Goal: Task Accomplishment & Management: Manage account settings

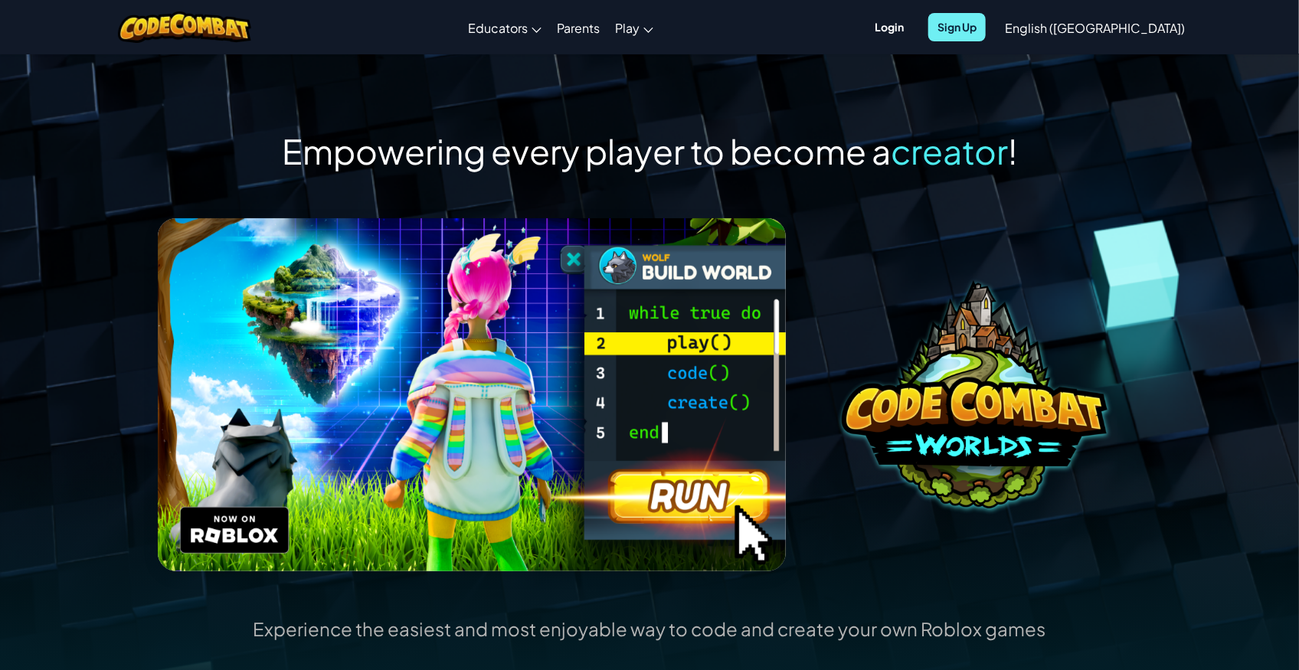
click at [986, 25] on span "Sign Up" at bounding box center [956, 27] width 57 height 28
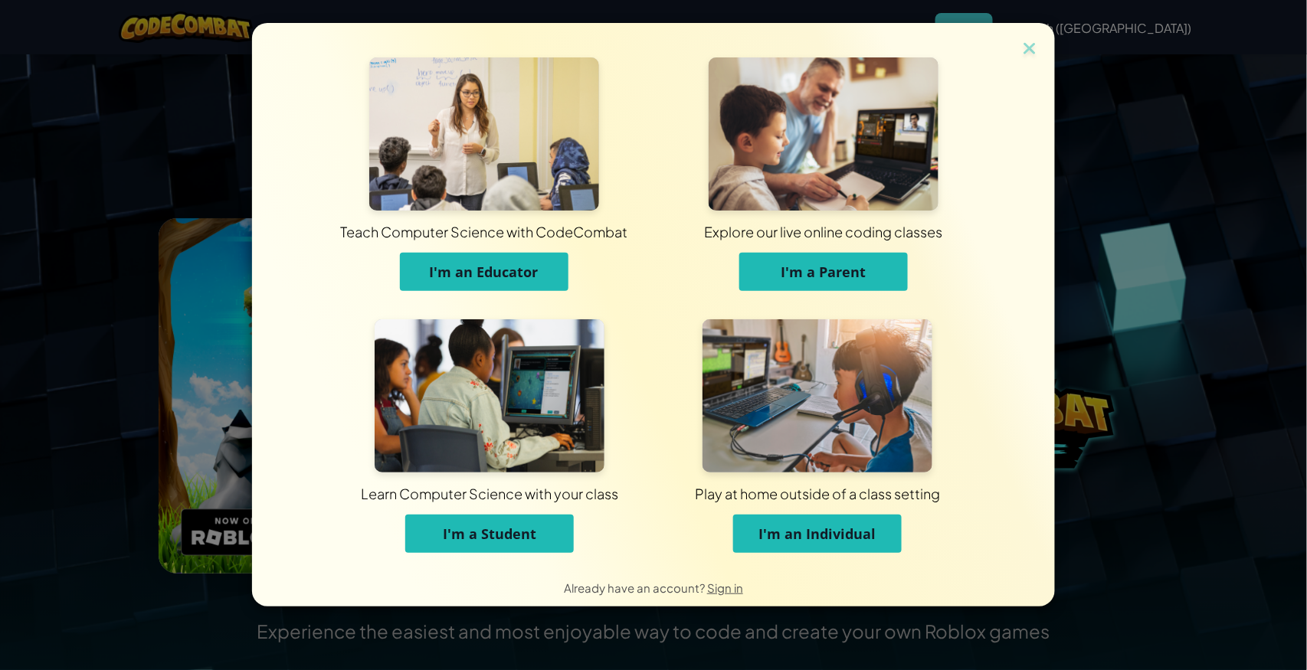
click at [817, 540] on span "I'm an Individual" at bounding box center [817, 534] width 117 height 18
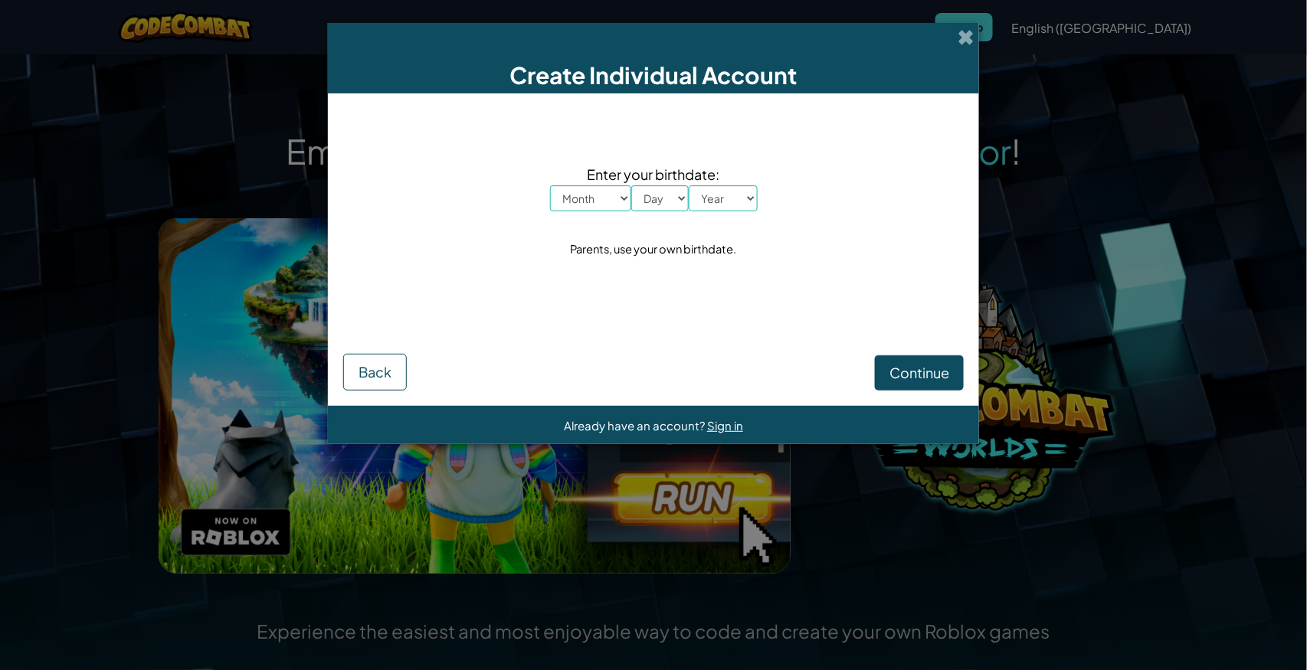
click at [622, 201] on select "Month January February March April May June July August September October Novem…" at bounding box center [590, 198] width 81 height 26
select select "7"
click at [550, 185] on select "Month January February March April May June July August September October Novem…" at bounding box center [590, 198] width 81 height 26
click at [675, 198] on select "Day 1 2 3 4 5 6 7 8 9 10 11 12 13 14 15 16 17 18 19 20 21 22 23 24 25 26 27 28 …" at bounding box center [659, 198] width 57 height 26
select select "8"
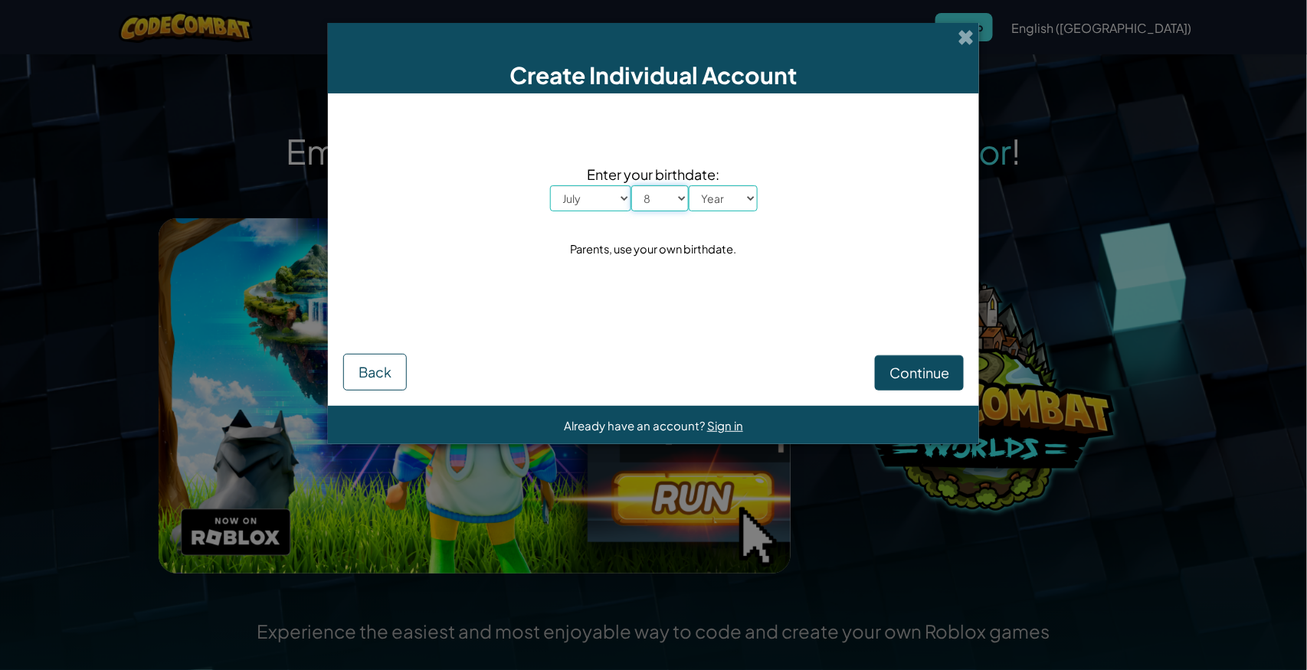
click at [631, 185] on select "Day 1 2 3 4 5 6 7 8 9 10 11 12 13 14 15 16 17 18 19 20 21 22 23 24 25 26 27 28 …" at bounding box center [659, 198] width 57 height 26
click at [731, 208] on select "Year 2025 2024 2023 2022 2021 2020 2019 2018 2017 2016 2015 2014 2013 2012 2011…" at bounding box center [723, 198] width 69 height 26
select select "2019"
click at [689, 185] on select "Year 2025 2024 2023 2022 2021 2020 2019 2018 2017 2016 2015 2014 2013 2012 2011…" at bounding box center [723, 198] width 69 height 26
click at [772, 300] on div "Enter your birthdate: Month January February March April May June July August S…" at bounding box center [653, 212] width 621 height 206
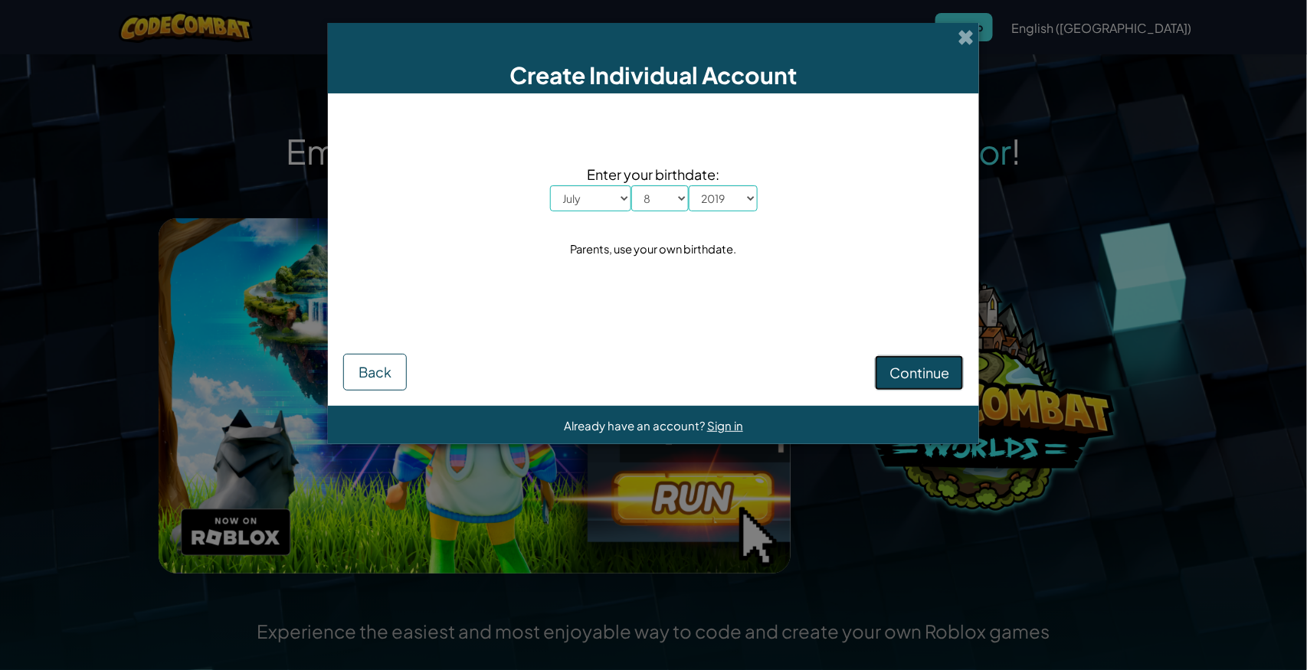
click at [922, 377] on span "Continue" at bounding box center [919, 373] width 60 height 18
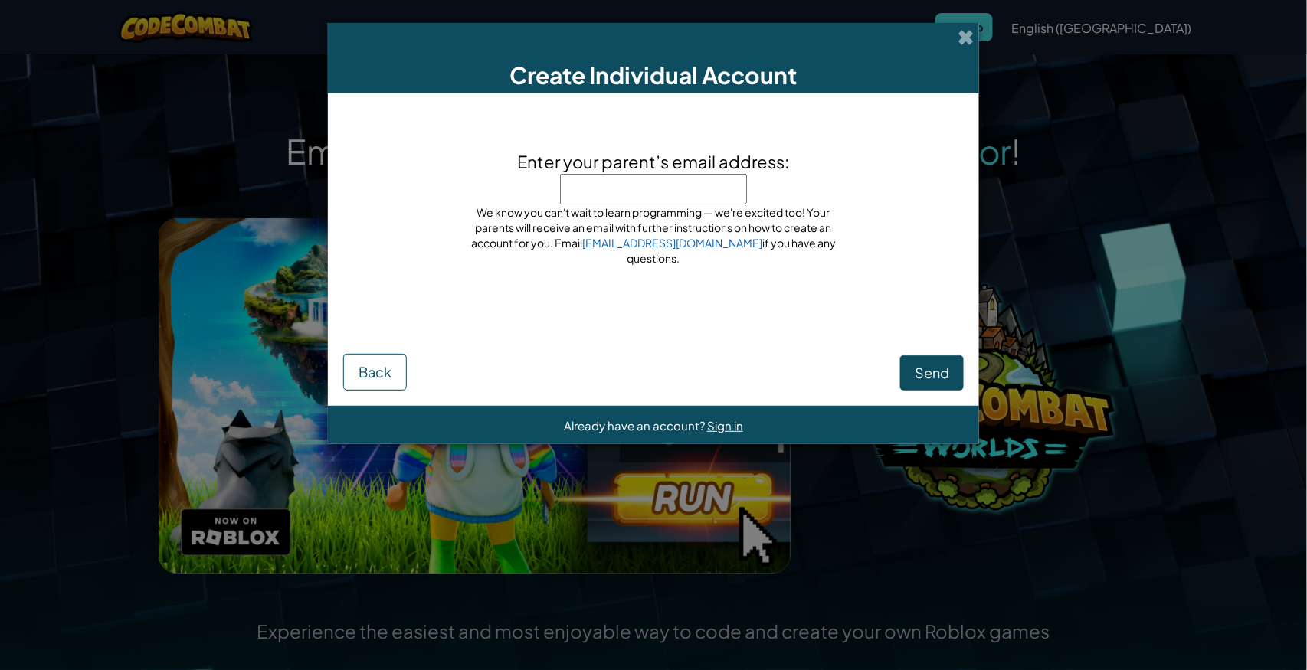
click at [644, 201] on input "Enter your parent’s email address:" at bounding box center [653, 189] width 187 height 31
type input "lingyaoli6@gmail.com"
click at [696, 300] on div "Enter your parent’s email address: lingyaoli6@gmail.com Don't put our email her…" at bounding box center [653, 219] width 621 height 220
click at [935, 373] on span "Send" at bounding box center [932, 373] width 34 height 18
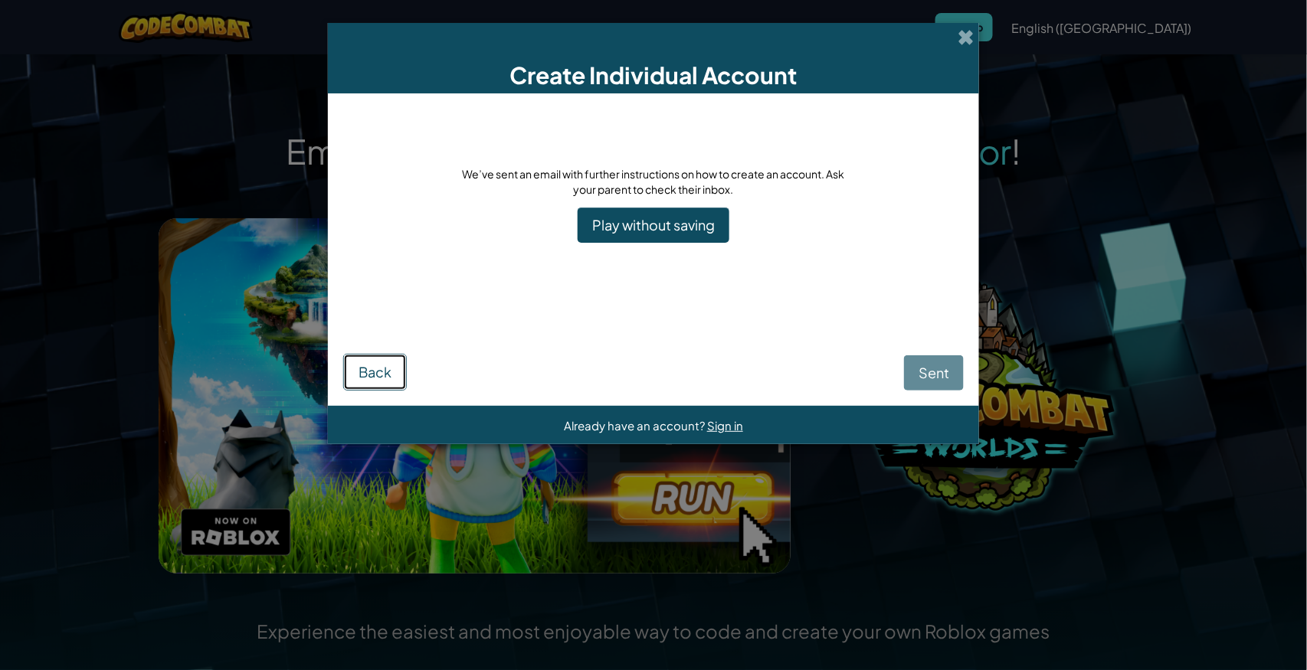
click at [390, 381] on button "Back" at bounding box center [375, 372] width 64 height 37
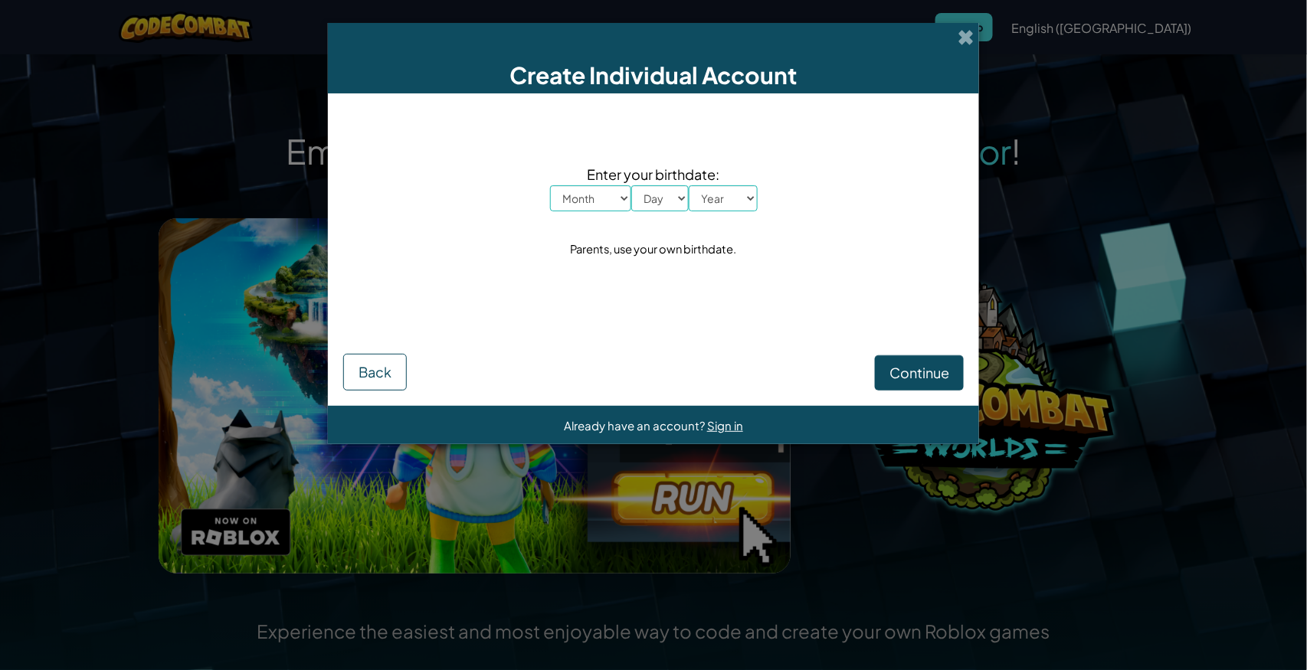
click at [624, 200] on select "Month January February March April May June July August September October Novem…" at bounding box center [590, 198] width 81 height 26
select select "12"
click at [550, 185] on select "Month January February March April May June July August September October Novem…" at bounding box center [590, 198] width 81 height 26
click at [680, 201] on select "Day 1 2 3 4 5 6 7 8 9 10 11 12 13 14 15 16 17 18 19 20 21 22 23 24 25 26 27 28 …" at bounding box center [659, 198] width 57 height 26
select select "7"
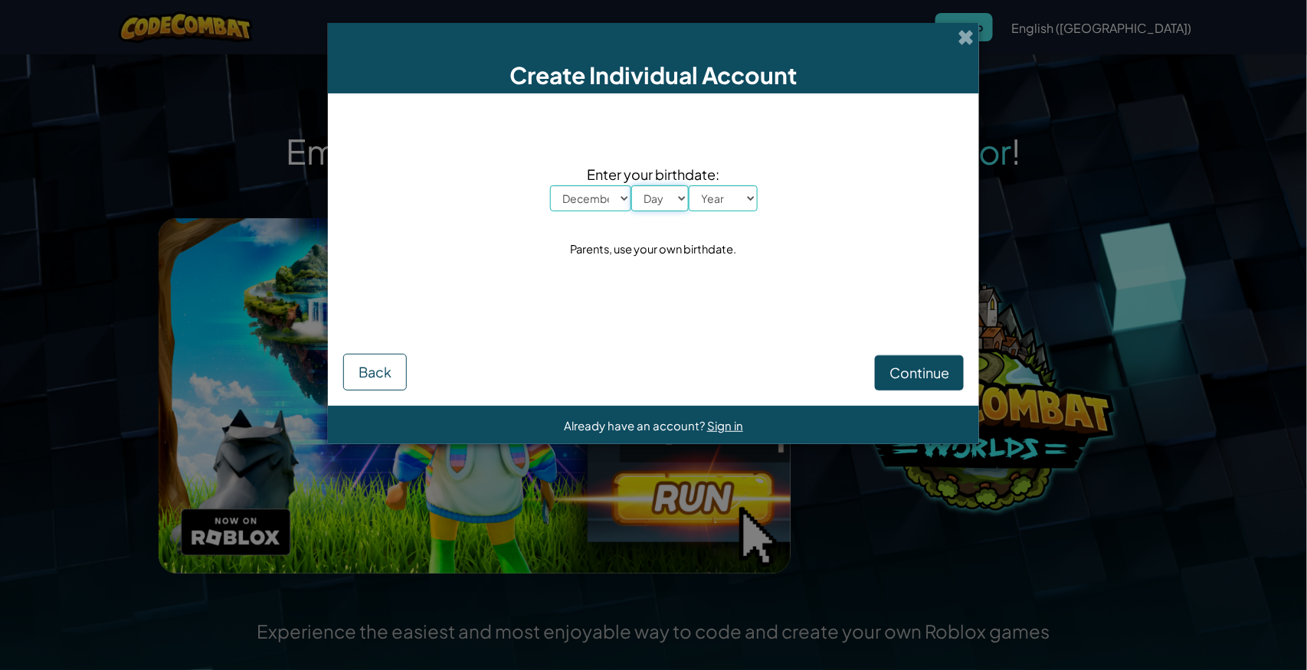
click at [631, 185] on select "Day 1 2 3 4 5 6 7 8 9 10 11 12 13 14 15 16 17 18 19 20 21 22 23 24 25 26 27 28 …" at bounding box center [659, 198] width 57 height 26
click at [738, 201] on select "Year 2025 2024 2023 2022 2021 2020 2019 2018 2017 2016 2015 2014 2013 2012 2011…" at bounding box center [723, 198] width 69 height 26
select select "1983"
click at [689, 185] on select "Year 2025 2024 2023 2022 2021 2020 2019 2018 2017 2016 2015 2014 2013 2012 2011…" at bounding box center [723, 198] width 69 height 26
click at [827, 277] on div "Enter your birthdate: Month January February March April May June July August S…" at bounding box center [653, 212] width 621 height 206
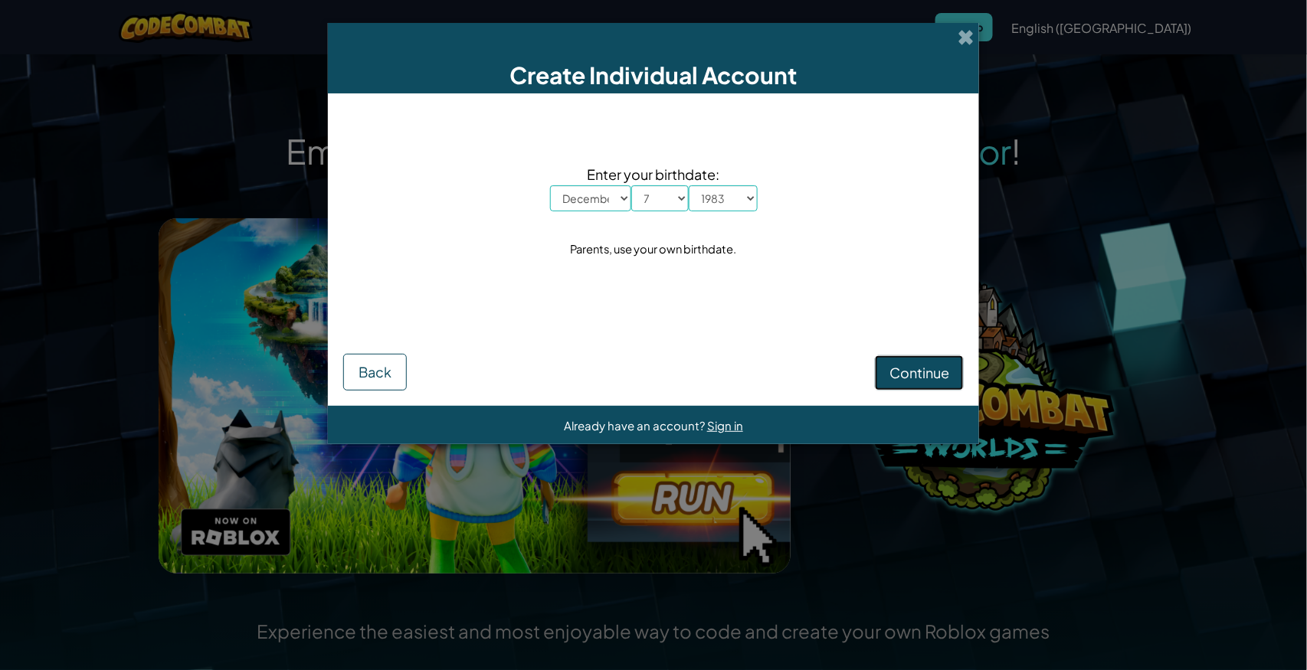
click at [925, 378] on span "Continue" at bounding box center [919, 373] width 60 height 18
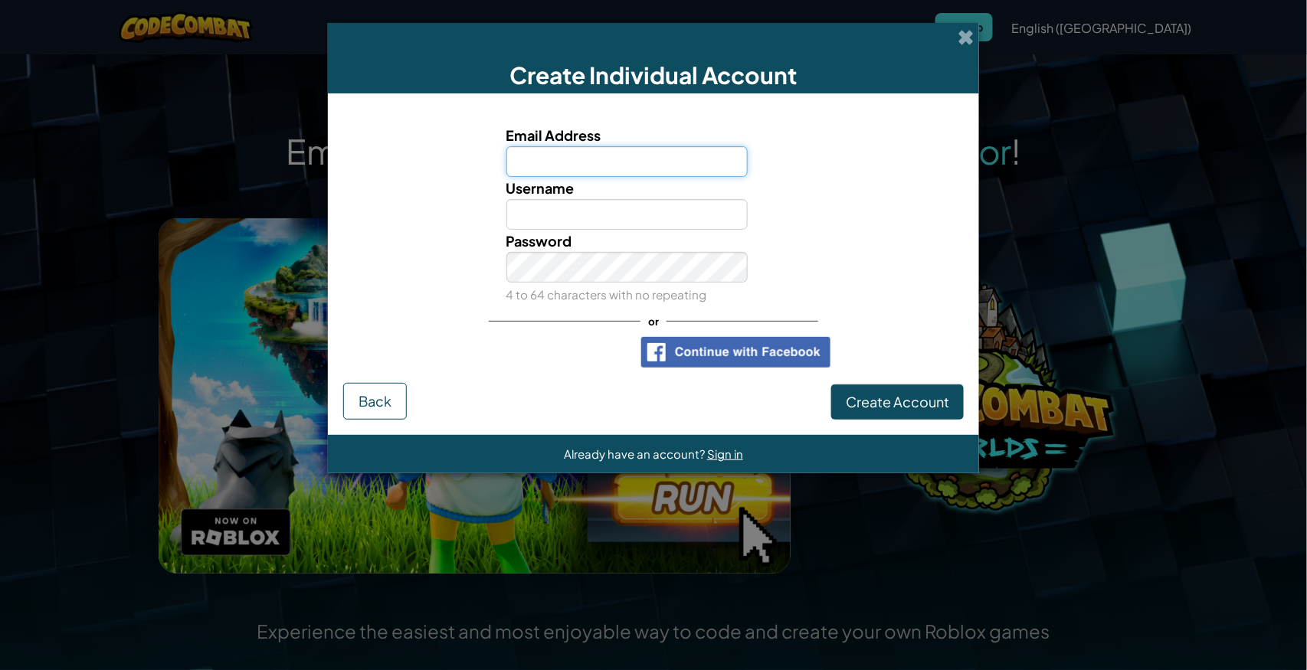
click at [589, 168] on input "Email Address" at bounding box center [627, 161] width 242 height 31
type input "lingyaoli6@gmail.com"
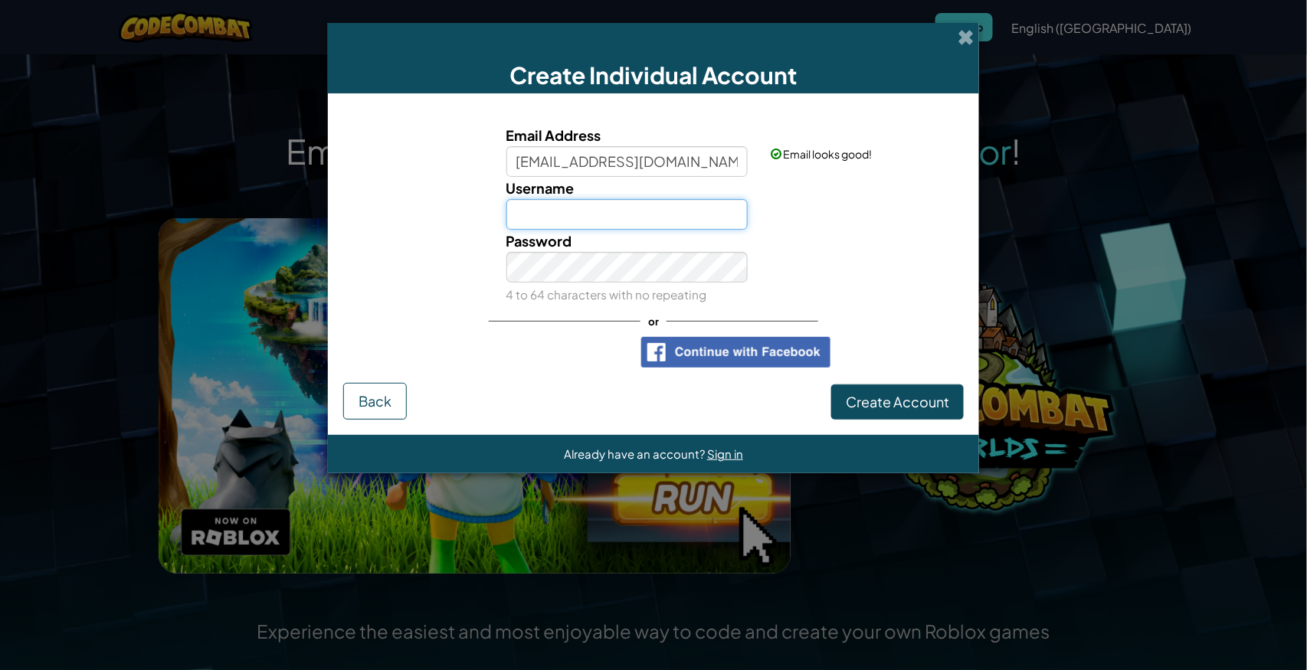
click at [565, 217] on input "Username" at bounding box center [627, 214] width 242 height 31
type input "PurpleDumpling19"
click at [816, 275] on div "Password 4 to 64 characters with no repeating" at bounding box center [654, 268] width 636 height 76
click at [798, 270] on div "Password 4 to 64 characters with no repeating" at bounding box center [654, 268] width 636 height 76
click at [908, 408] on span "Create Account" at bounding box center [897, 402] width 103 height 18
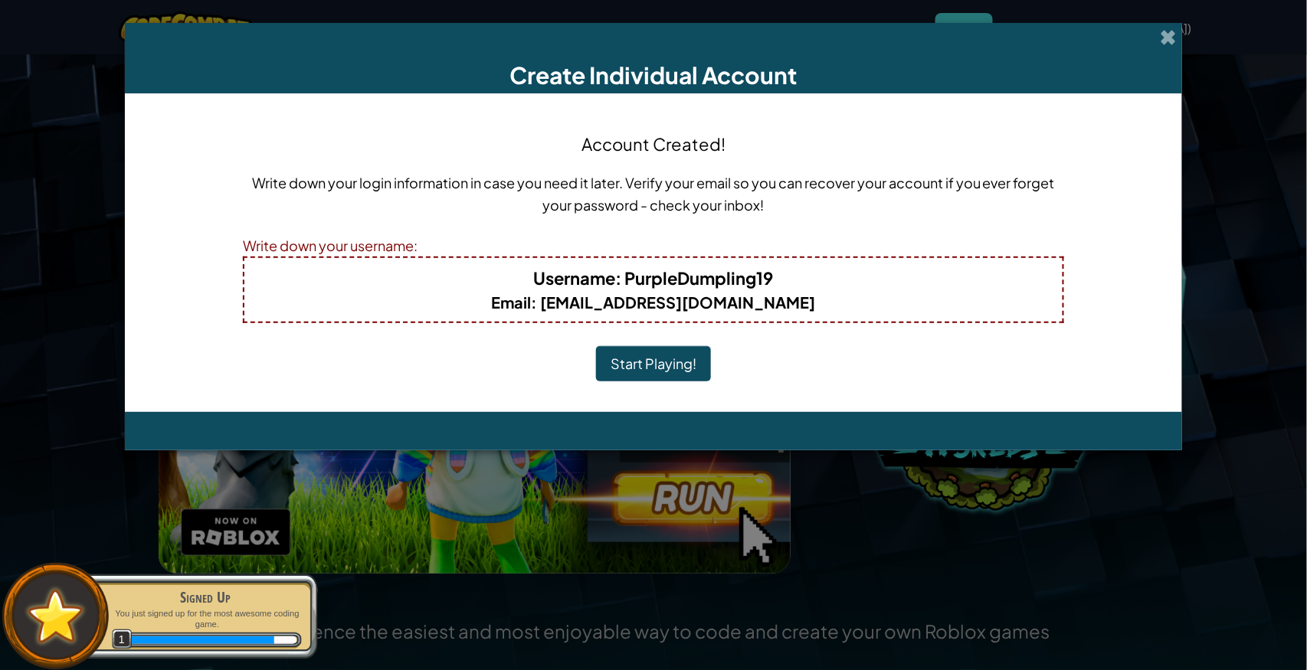
click at [676, 364] on button "Start Playing!" at bounding box center [653, 363] width 115 height 35
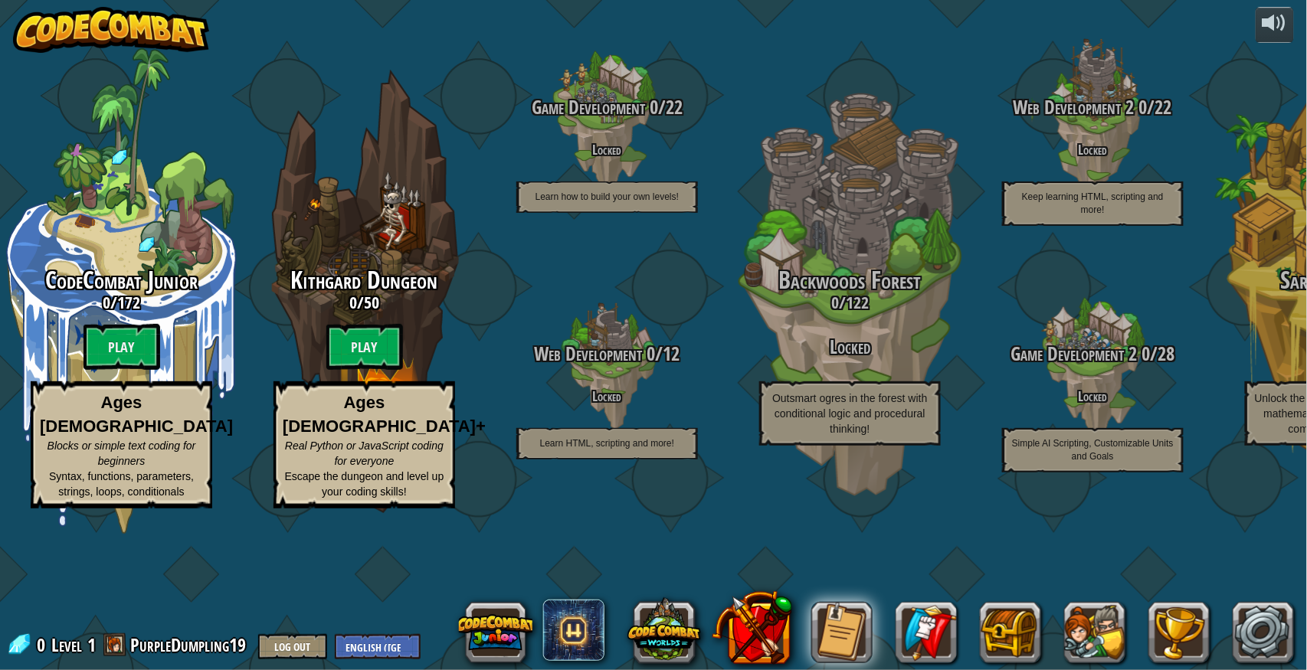
click at [109, 37] on img at bounding box center [111, 30] width 196 height 46
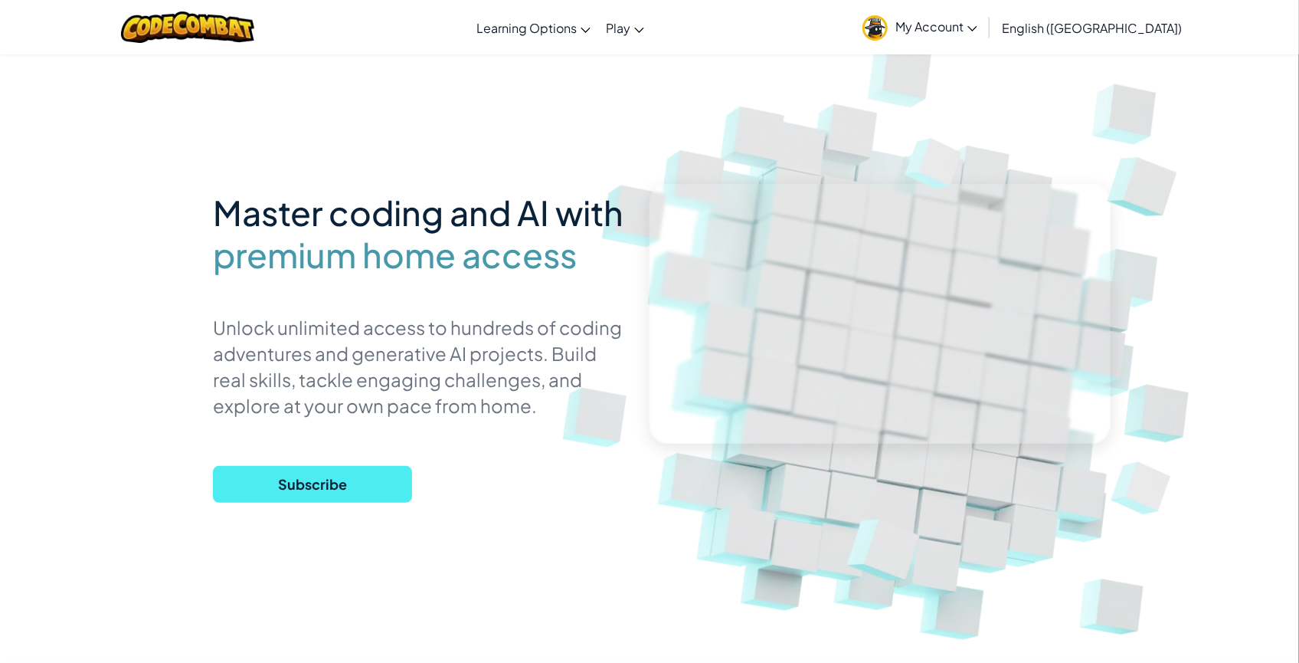
click at [985, 27] on link "My Account" at bounding box center [920, 27] width 130 height 48
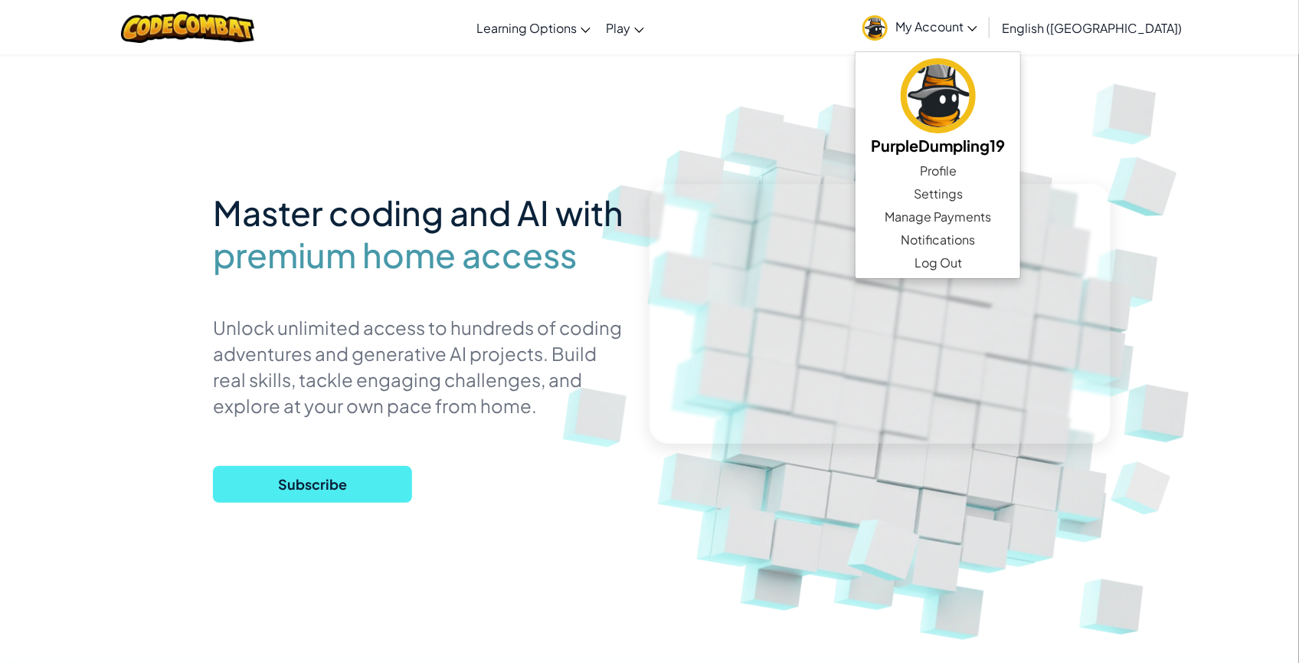
click at [395, 87] on div "Master coding and AI with premium home access Unlock unlimited access to hundre…" at bounding box center [649, 333] width 873 height 559
